Goal: Navigation & Orientation: Find specific page/section

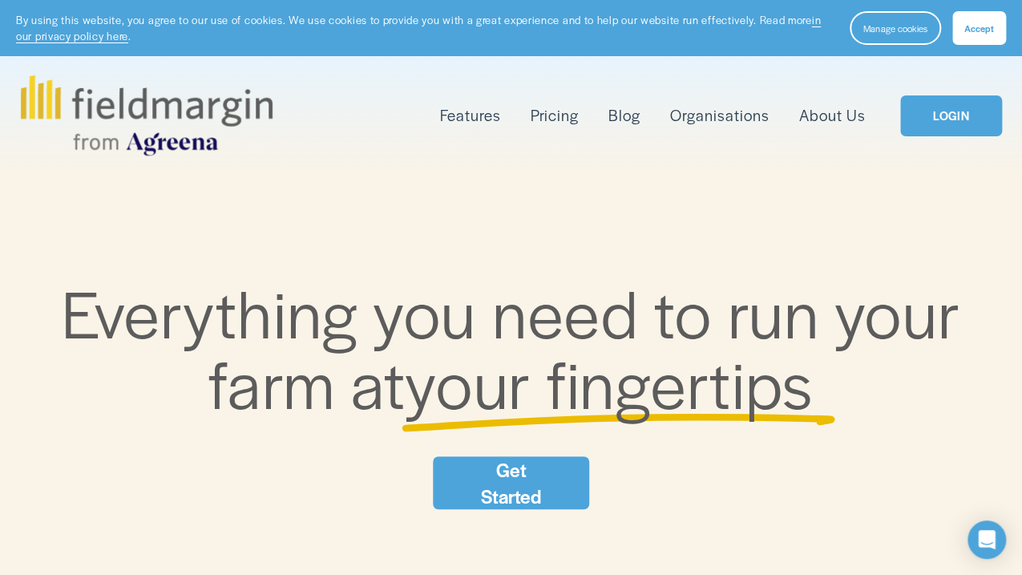
click at [956, 99] on link "LOGIN" at bounding box center [950, 115] width 101 height 41
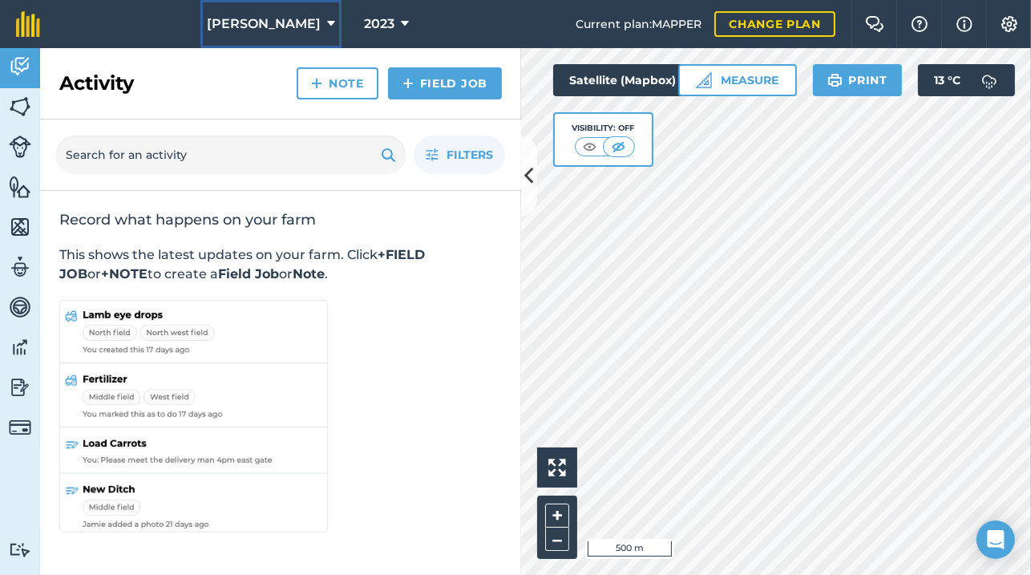
click at [269, 22] on span "[PERSON_NAME]" at bounding box center [264, 23] width 114 height 19
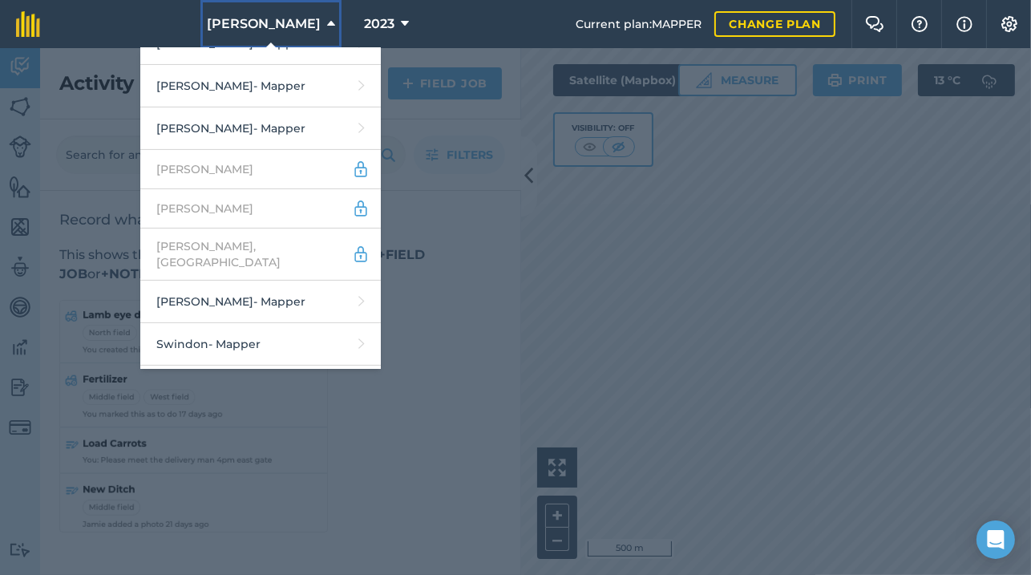
scroll to position [636, 0]
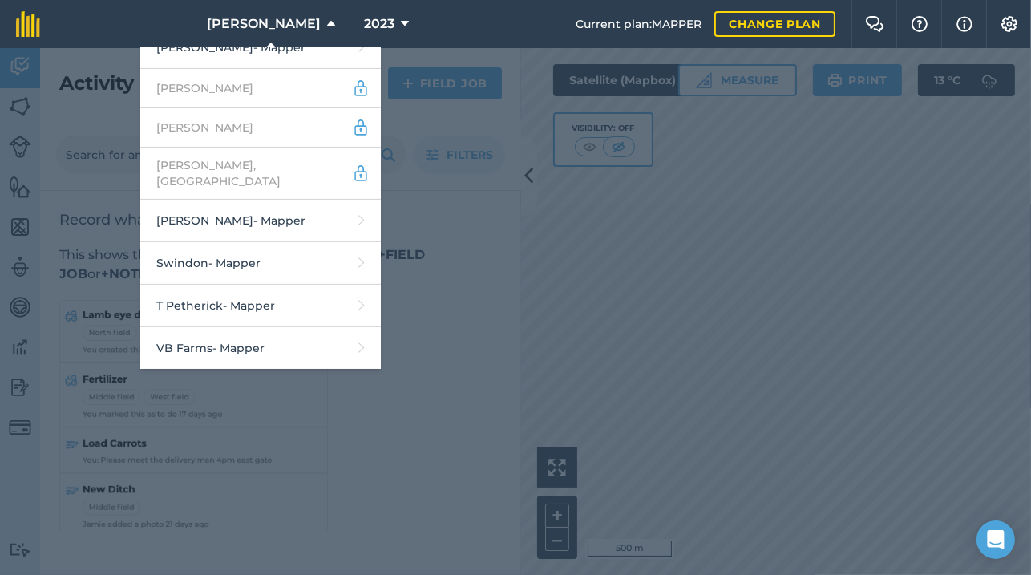
click at [487, 46] on nav "[PERSON_NAME] Create New Farm [PERSON_NAME] - Mapper [PERSON_NAME] - Mapper G […" at bounding box center [315, 24] width 519 height 48
